Goal: Navigation & Orientation: Find specific page/section

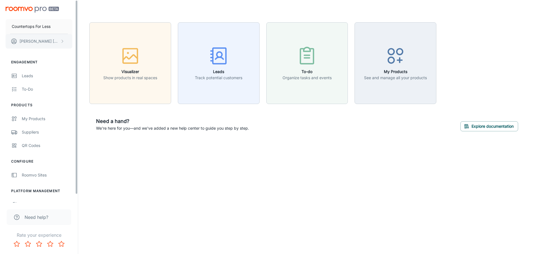
click at [61, 42] on icon "scrollable content" at bounding box center [62, 41] width 4 height 4
click at [89, 12] on div at bounding box center [268, 127] width 536 height 254
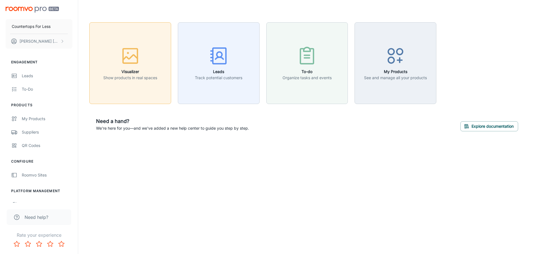
click at [117, 56] on div "button" at bounding box center [130, 56] width 54 height 23
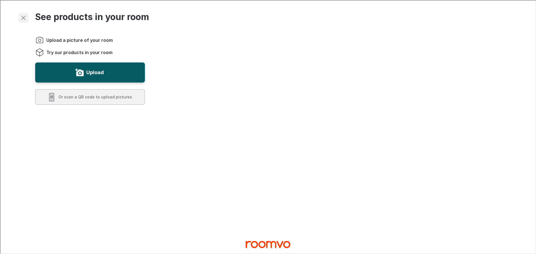
click at [22, 16] on icon "Exit visualizer" at bounding box center [23, 17] width 7 height 7
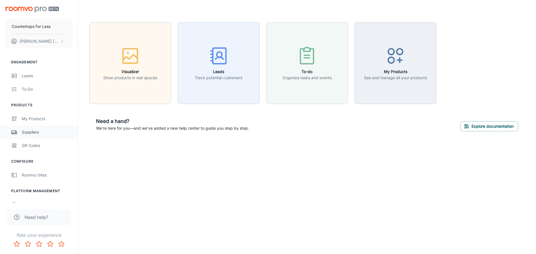
click at [28, 133] on div "Suppliers" at bounding box center [47, 132] width 51 height 6
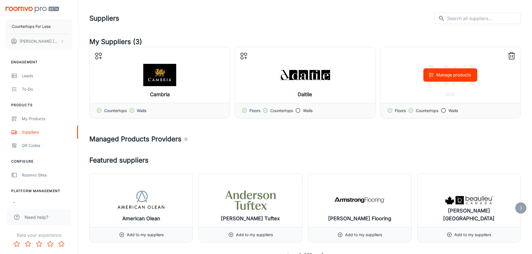
click at [447, 109] on div "Walls" at bounding box center [448, 111] width 17 height 6
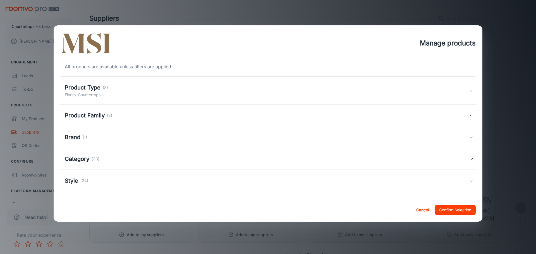
click at [125, 96] on div "Product Type (3) Floors, Countertops" at bounding box center [267, 90] width 404 height 15
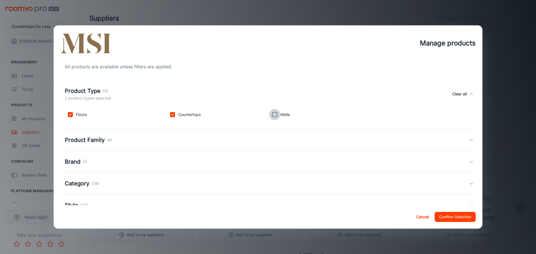
click at [272, 114] on input "checkbox" at bounding box center [274, 114] width 11 height 11
checkbox input "true"
click at [457, 217] on button "Confirm Selection" at bounding box center [455, 217] width 41 height 10
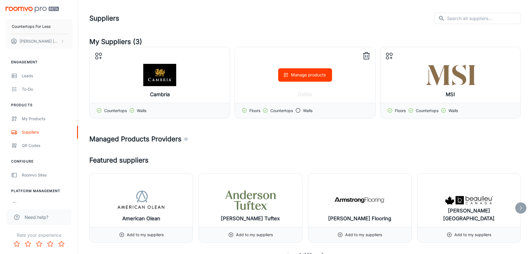
click at [298, 110] on icon at bounding box center [298, 111] width 6 height 6
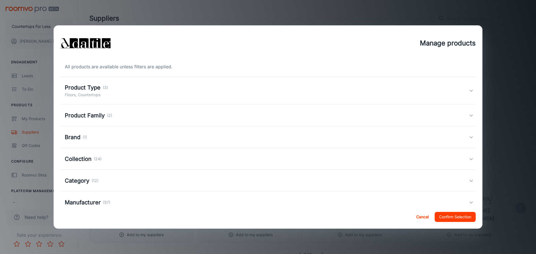
click at [99, 95] on p "Floors, Countertops" at bounding box center [86, 95] width 43 height 6
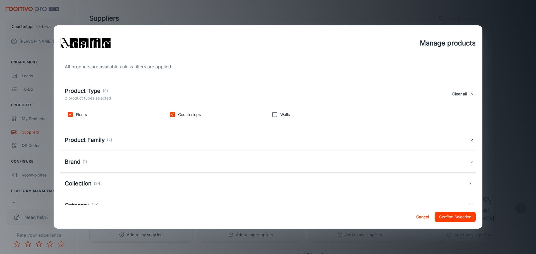
click at [275, 116] on input "checkbox" at bounding box center [274, 114] width 11 height 11
checkbox input "true"
click at [466, 217] on button "Confirm Selection" at bounding box center [455, 217] width 41 height 10
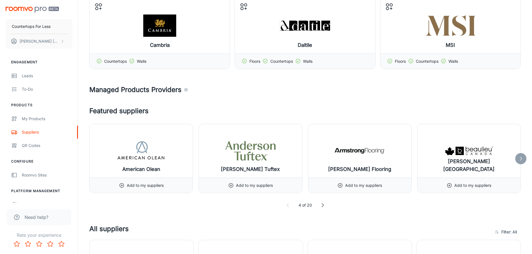
scroll to position [56, 0]
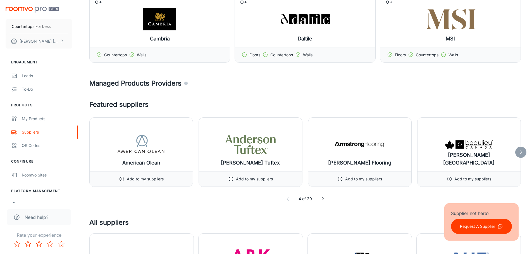
click at [522, 153] on icon at bounding box center [521, 153] width 6 height 6
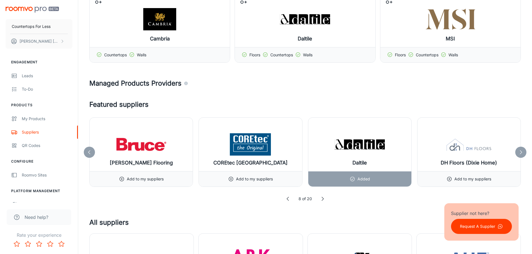
click at [522, 153] on icon at bounding box center [521, 153] width 6 height 6
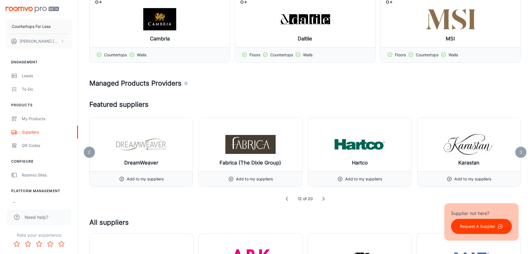
click at [522, 153] on icon at bounding box center [521, 153] width 6 height 6
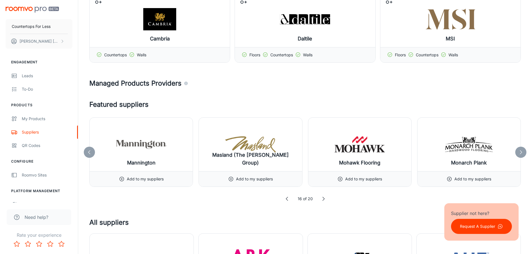
click at [522, 153] on icon at bounding box center [521, 153] width 6 height 6
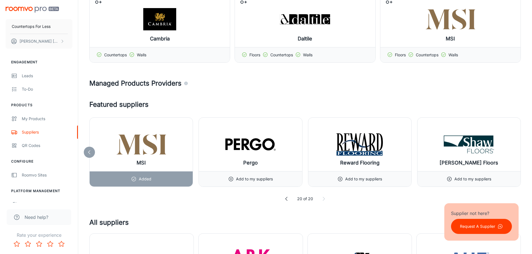
click at [91, 152] on icon at bounding box center [90, 153] width 6 height 6
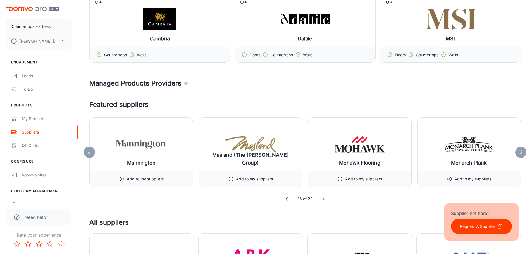
click at [521, 151] on icon at bounding box center [521, 153] width 6 height 6
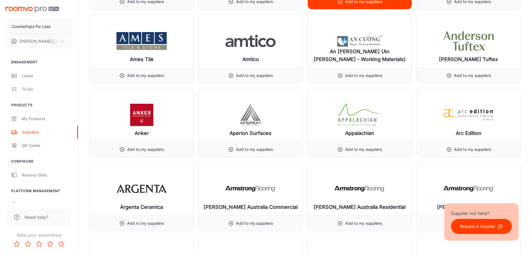
scroll to position [447, 0]
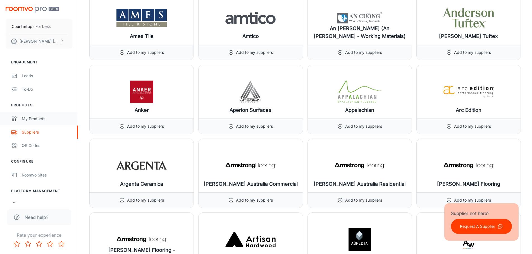
click at [39, 117] on div "My Products" at bounding box center [47, 119] width 51 height 6
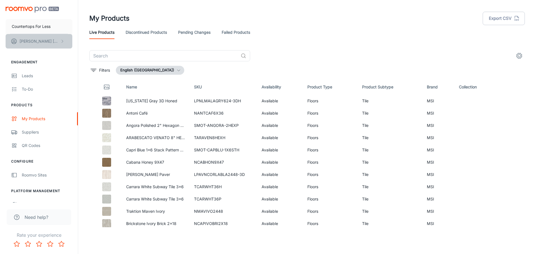
click at [63, 42] on icon "scrollable content" at bounding box center [62, 41] width 4 height 4
click at [81, 40] on li "User Profile" at bounding box center [87, 40] width 30 height 9
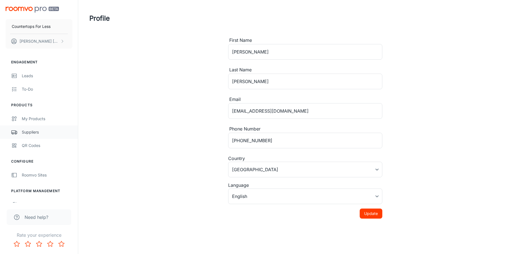
click at [32, 135] on div "Suppliers" at bounding box center [47, 132] width 51 height 6
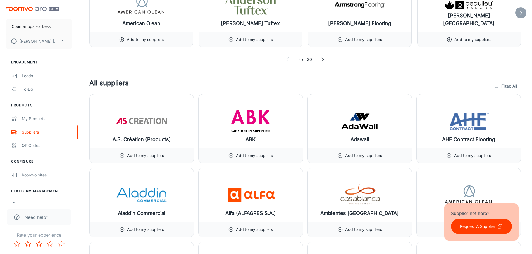
scroll to position [28, 0]
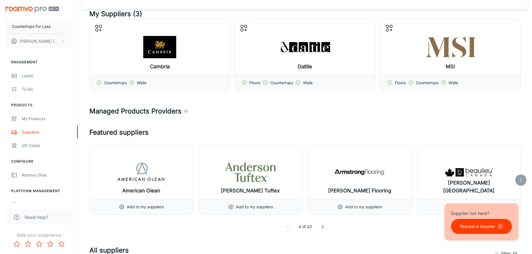
drag, startPoint x: 371, startPoint y: 218, endPoint x: 368, endPoint y: 150, distance: 67.9
click at [369, 219] on div "Featured suppliers [DEMOGRAPHIC_DATA] Olean Add to my suppliers [PERSON_NAME] T…" at bounding box center [304, 179] width 431 height 102
